Goal: Task Accomplishment & Management: Manage account settings

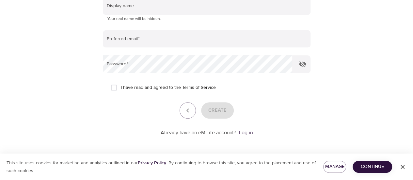
scroll to position [159, 0]
click at [247, 131] on link "Log in" at bounding box center [246, 132] width 14 height 7
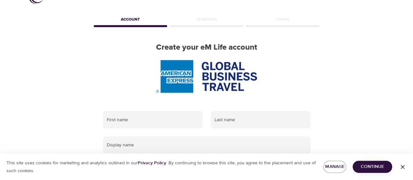
scroll to position [33, 0]
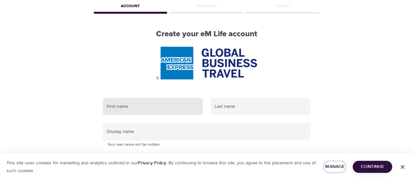
drag, startPoint x: 154, startPoint y: 104, endPoint x: 152, endPoint y: 98, distance: 6.2
click at [154, 104] on input "text" at bounding box center [153, 107] width 100 height 18
type input "Sanja"
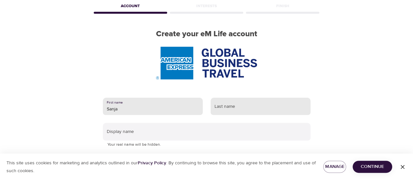
click at [240, 106] on input "text" at bounding box center [261, 107] width 100 height 18
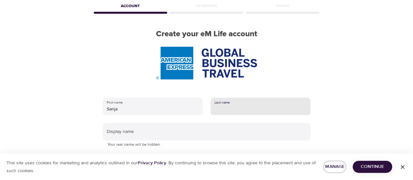
type input "Miljus"
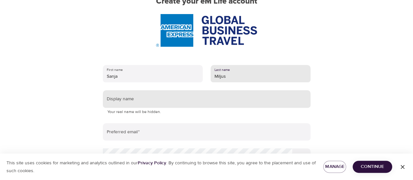
click at [180, 99] on input "text" at bounding box center [207, 99] width 208 height 18
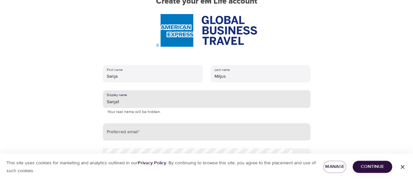
type input "Sanja1"
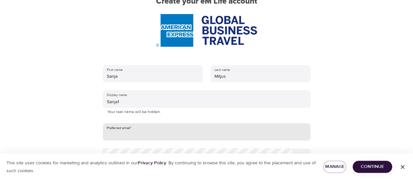
click at [177, 124] on input "email" at bounding box center [207, 132] width 208 height 18
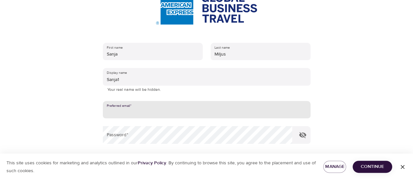
scroll to position [98, 0]
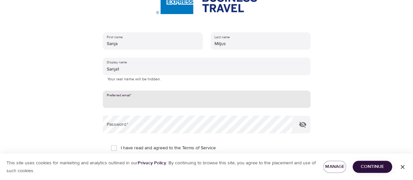
click at [170, 101] on input "email" at bounding box center [207, 99] width 208 height 18
type input "sanja.miljus@amexgbt.com"
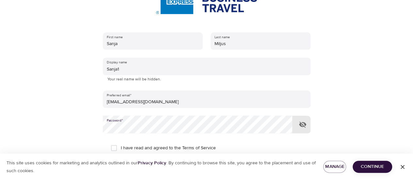
click at [308, 126] on button "button" at bounding box center [303, 125] width 16 height 16
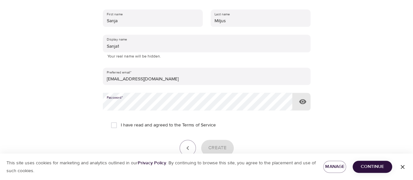
scroll to position [159, 0]
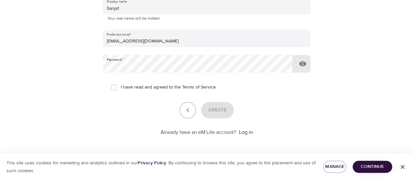
click at [193, 92] on label "I have read and agreed to the Terms of Service" at bounding box center [161, 87] width 109 height 14
click at [121, 92] on input "I have read and agreed to the Terms of Service" at bounding box center [114, 87] width 14 height 14
checkbox input "true"
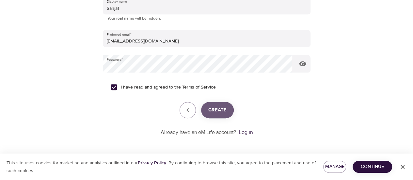
click at [207, 108] on button "Create" at bounding box center [217, 110] width 33 height 16
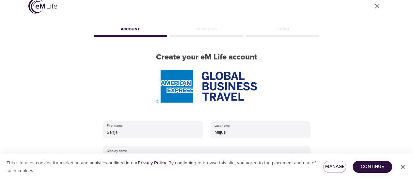
scroll to position [0, 0]
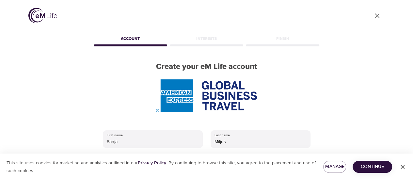
click at [222, 39] on div "Interests" at bounding box center [206, 39] width 76 height 13
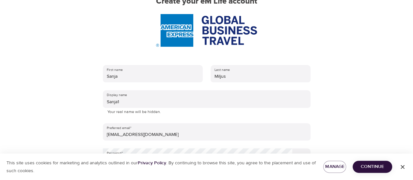
scroll to position [131, 0]
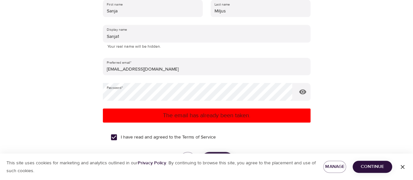
click at [402, 165] on icon "button" at bounding box center [402, 167] width 7 height 7
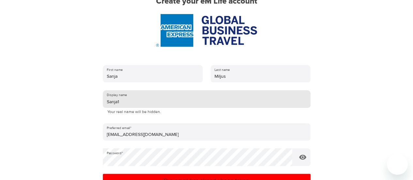
scroll to position [180, 0]
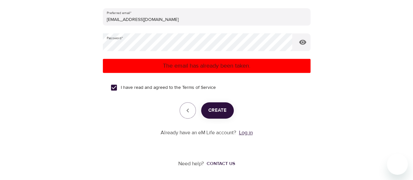
click at [242, 134] on link "Log in" at bounding box center [246, 132] width 14 height 7
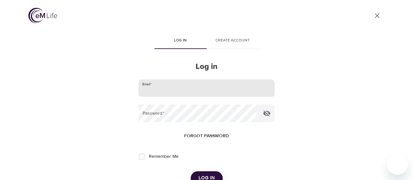
click at [194, 90] on input "email" at bounding box center [206, 88] width 136 height 18
type input "[EMAIL_ADDRESS][DOMAIN_NAME]"
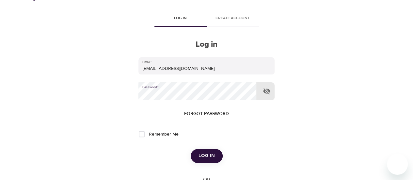
scroll to position [33, 0]
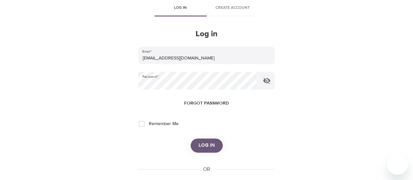
click at [200, 145] on span "Log in" at bounding box center [207, 145] width 16 height 8
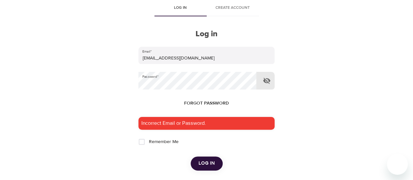
click at [262, 82] on button "button" at bounding box center [267, 81] width 16 height 16
click at [206, 161] on span "Log in" at bounding box center [207, 163] width 16 height 8
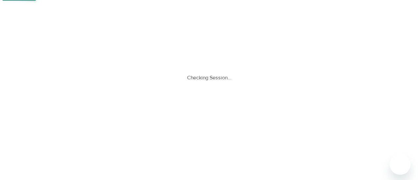
scroll to position [0, 0]
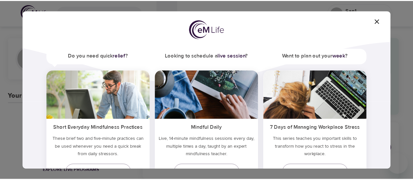
scroll to position [70, 0]
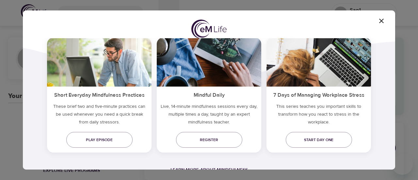
click at [112, 95] on h5 "Short Everyday Mindfulness Practices" at bounding box center [99, 95] width 104 height 16
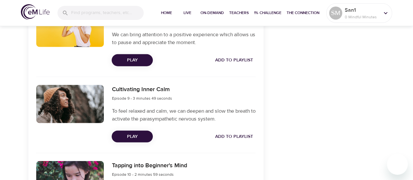
scroll to position [882, 0]
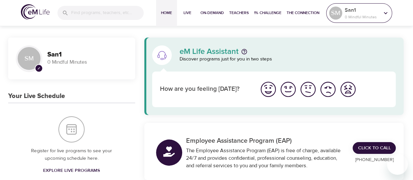
click at [381, 9] on div at bounding box center [386, 13] width 10 height 10
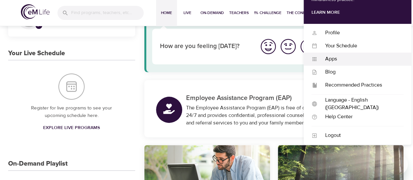
scroll to position [33, 0]
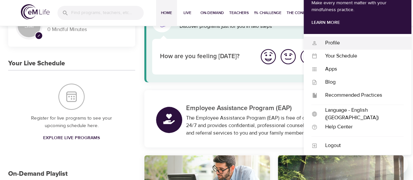
click at [329, 41] on div "Profile" at bounding box center [360, 43] width 86 height 8
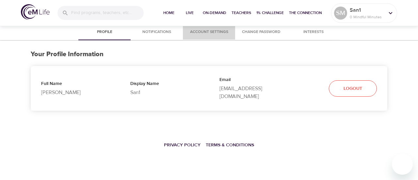
click at [221, 30] on span "Account Settings" at bounding box center [209, 32] width 44 height 7
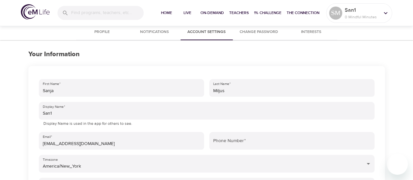
click at [157, 30] on span "Notifications" at bounding box center [154, 32] width 44 height 7
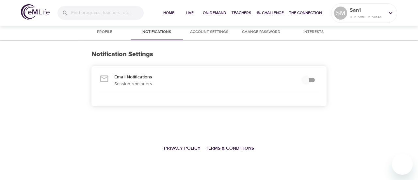
checkbox input "true"
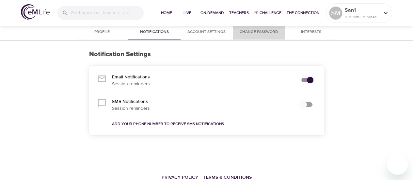
click at [256, 34] on span "Change Password" at bounding box center [259, 32] width 44 height 7
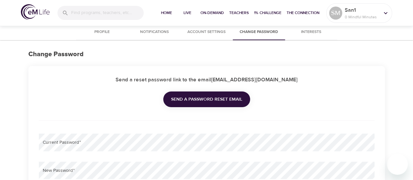
click at [209, 35] on span "Account Settings" at bounding box center [206, 32] width 44 height 7
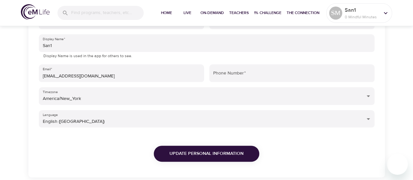
scroll to position [65, 0]
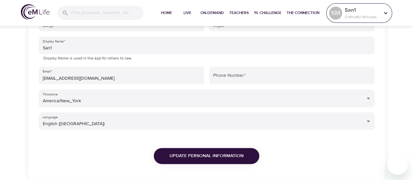
click at [377, 17] on p "0 Mindful Minutes" at bounding box center [362, 17] width 35 height 6
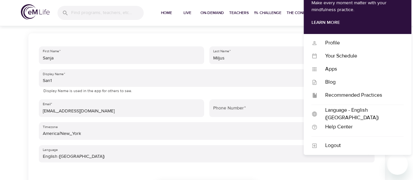
scroll to position [0, 0]
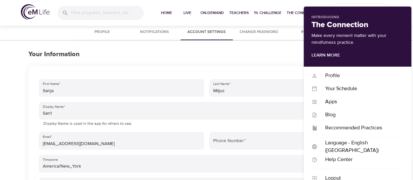
click at [101, 32] on span "Profile" at bounding box center [102, 32] width 44 height 7
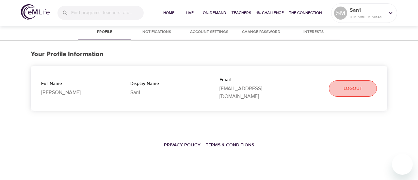
click at [348, 85] on span "Logout" at bounding box center [352, 89] width 19 height 8
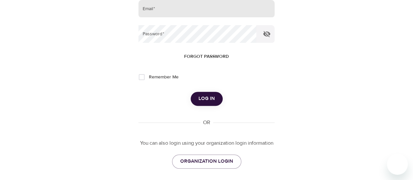
scroll to position [109, 0]
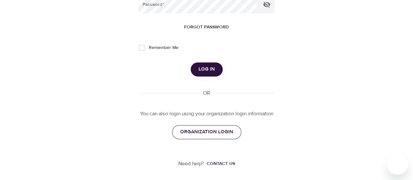
click at [214, 132] on span "ORGANIZATION LOGIN" at bounding box center [206, 132] width 53 height 8
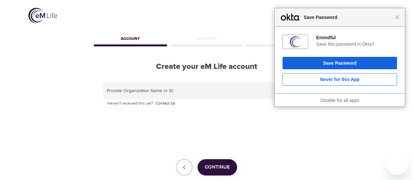
click at [399, 22] on div "Close Save Password" at bounding box center [340, 17] width 130 height 19
click at [399, 18] on span "Close" at bounding box center [397, 16] width 5 height 5
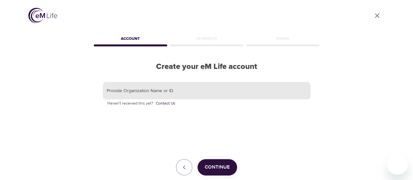
click at [146, 86] on input "text" at bounding box center [207, 91] width 208 height 18
type input "GBT"
click at [232, 165] on button "Continue" at bounding box center [218, 167] width 40 height 16
